Goal: Transaction & Acquisition: Purchase product/service

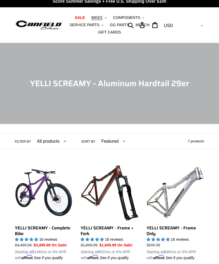
scroll to position [5, 0]
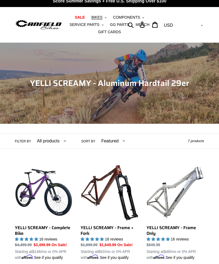
click at [103, 17] on button "BIKES .cls-1{fill:#231f20}" at bounding box center [99, 17] width 21 height 7
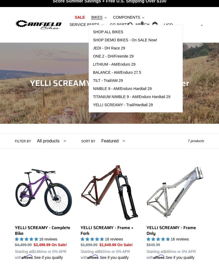
click at [118, 30] on span "SHOP ALL BIKES" at bounding box center [108, 32] width 30 height 5
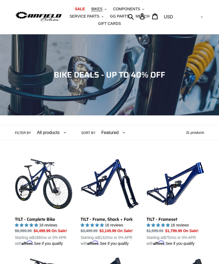
scroll to position [16, 0]
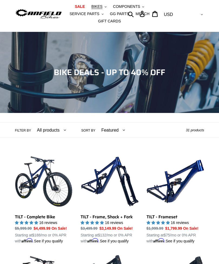
click at [50, 215] on link "TILT - Complete Bike" at bounding box center [44, 198] width 58 height 91
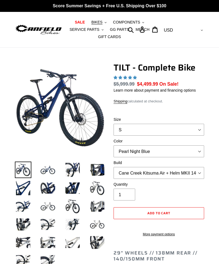
select select "highest-rating"
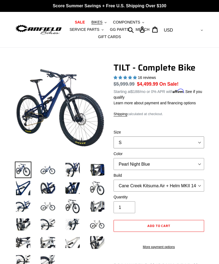
click at [194, 143] on select "S M L" at bounding box center [159, 143] width 91 height 12
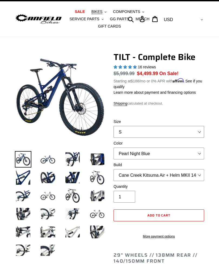
scroll to position [26, 0]
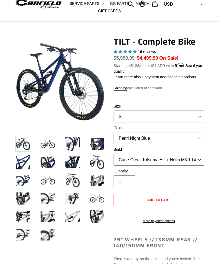
click at [201, 159] on select "Cane Creek Kitsuma Air + Helm MKII 140 + SRAM GX Cane Creek Kitsuma Air + Helm …" at bounding box center [159, 160] width 91 height 12
click at [194, 138] on select "Pearl Night Blue Stealth Silver Raw" at bounding box center [159, 138] width 91 height 12
select select "Raw"
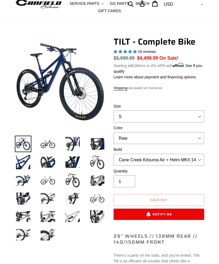
click at [73, 182] on img at bounding box center [72, 180] width 16 height 16
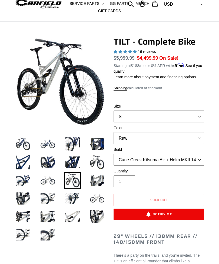
click at [99, 182] on img at bounding box center [97, 180] width 16 height 16
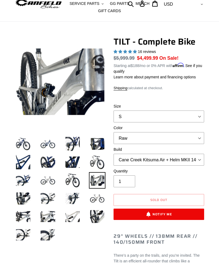
click at [99, 199] on img at bounding box center [97, 198] width 16 height 16
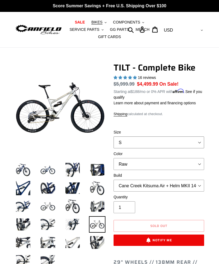
click at [195, 140] on select "S M L" at bounding box center [159, 143] width 91 height 12
click at [24, 167] on img at bounding box center [23, 170] width 16 height 16
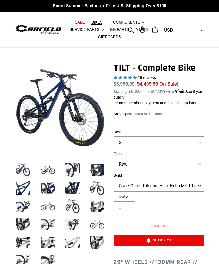
click at [45, 170] on img at bounding box center [47, 170] width 16 height 16
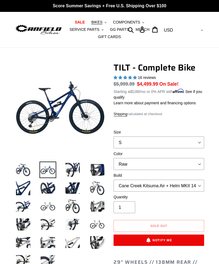
click at [46, 189] on img at bounding box center [47, 188] width 16 height 16
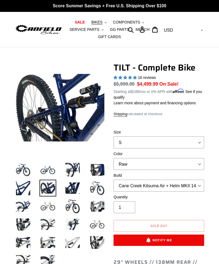
click at [69, 190] on img at bounding box center [72, 188] width 16 height 16
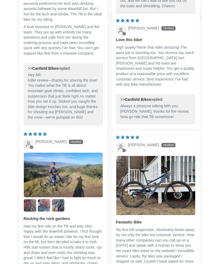
scroll to position [1850, 0]
